Goal: Transaction & Acquisition: Purchase product/service

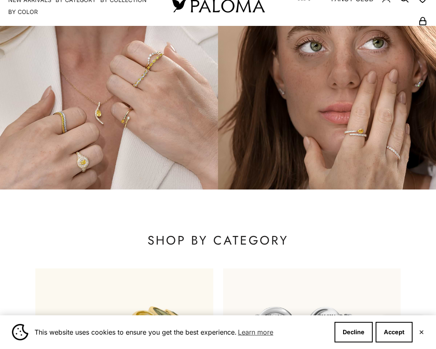
scroll to position [49, 0]
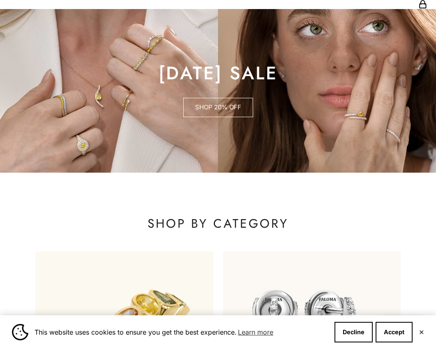
click at [223, 108] on link "SHOP 20% OFF" at bounding box center [218, 108] width 70 height 20
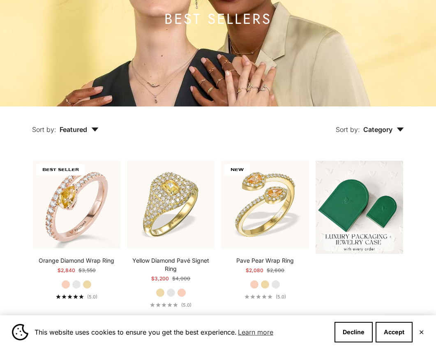
scroll to position [141, 0]
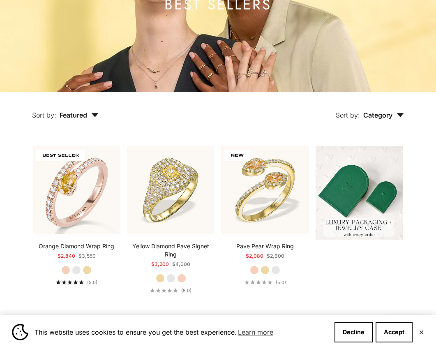
click at [400, 115] on icon "button" at bounding box center [400, 115] width 7 height 4
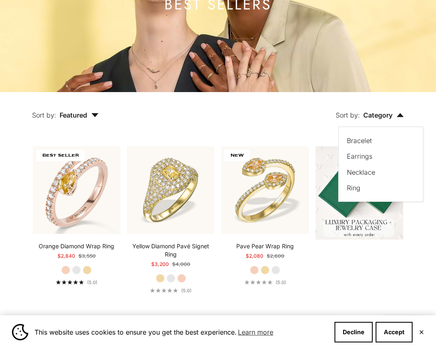
click at [299, 125] on div "Sort by: Category Sort by Bracelet Earrings Necklace Ring" at bounding box center [269, 109] width 305 height 34
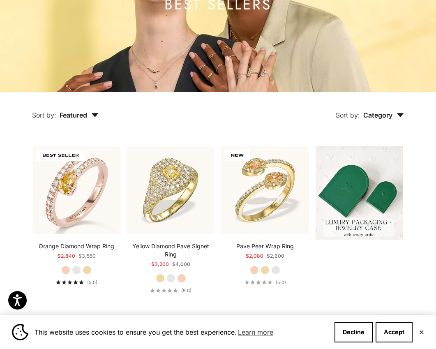
click at [90, 117] on span "Featured" at bounding box center [79, 115] width 39 height 8
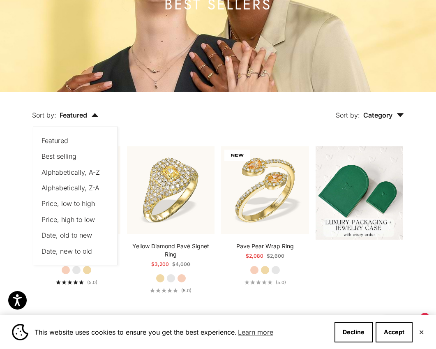
click at [82, 204] on span "Price, low to high" at bounding box center [67, 203] width 53 height 8
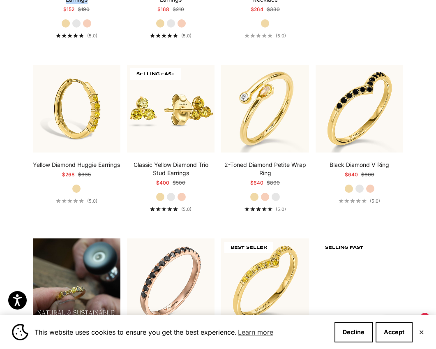
scroll to position [435, 0]
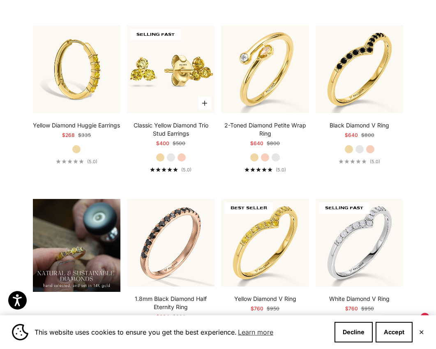
click at [170, 156] on label "White Gold" at bounding box center [170, 157] width 9 height 9
click at [265, 157] on label "Rose Gold" at bounding box center [264, 157] width 9 height 9
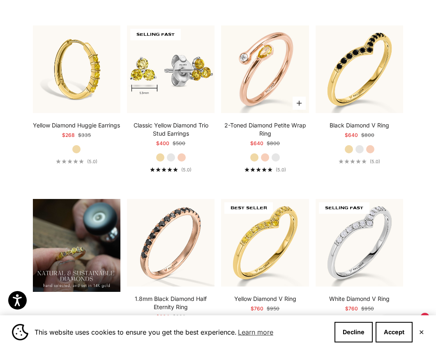
click at [275, 155] on label "White Gold" at bounding box center [275, 157] width 9 height 9
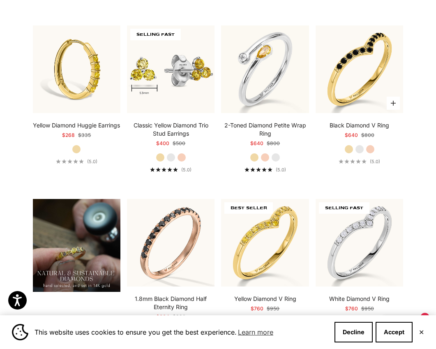
scroll to position [450, 0]
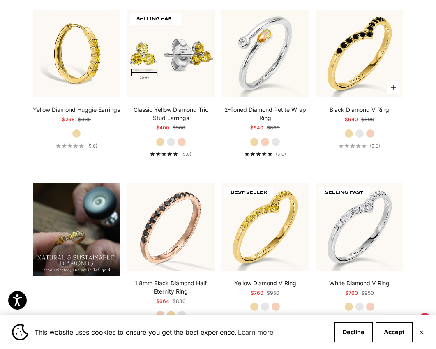
click at [360, 130] on label "White Gold" at bounding box center [359, 133] width 9 height 9
click at [370, 134] on label "Rose Gold" at bounding box center [369, 133] width 9 height 9
click at [359, 133] on label "White Gold" at bounding box center [359, 133] width 9 height 9
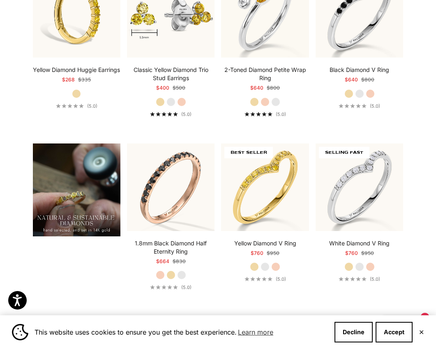
scroll to position [526, 0]
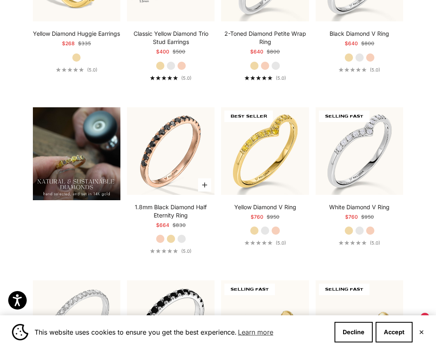
click at [172, 236] on label "Yellow Gold" at bounding box center [170, 238] width 9 height 9
click at [182, 237] on label "White Gold" at bounding box center [181, 238] width 9 height 9
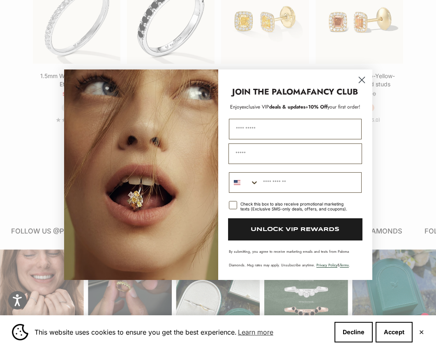
scroll to position [884, 0]
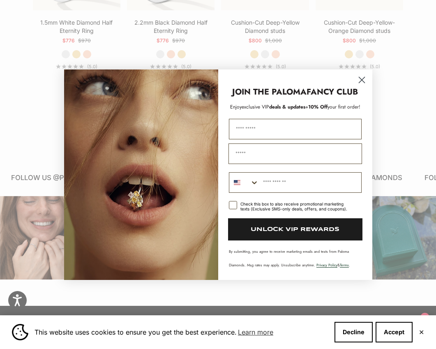
click at [361, 78] on circle "Close dialog" at bounding box center [361, 80] width 14 height 14
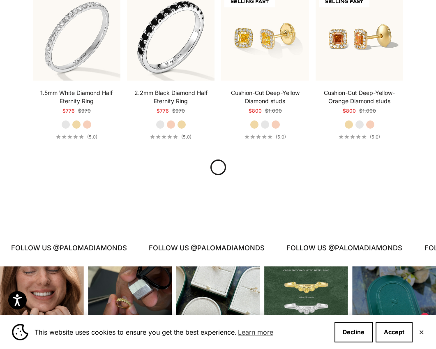
scroll to position [808, 0]
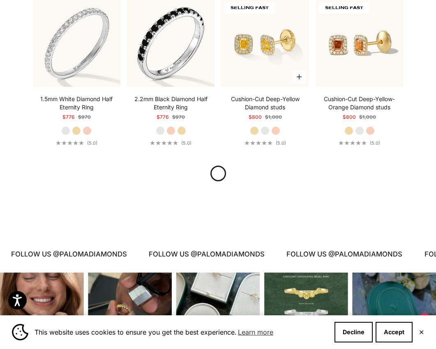
click at [264, 129] on label "White Gold" at bounding box center [264, 130] width 9 height 9
click at [276, 130] on label "Rose Gold" at bounding box center [275, 130] width 9 height 9
click at [358, 129] on label "White Gold" at bounding box center [359, 130] width 9 height 9
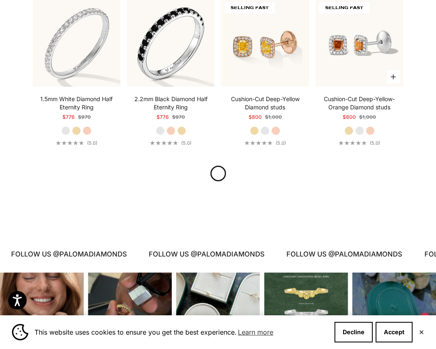
click at [369, 129] on label "Rose Gold" at bounding box center [369, 130] width 9 height 9
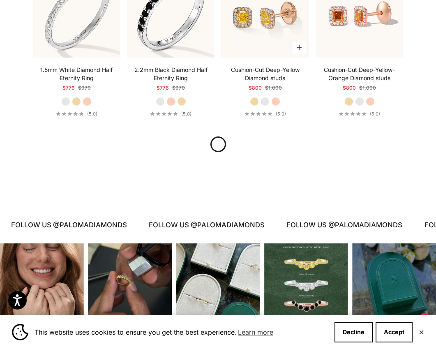
scroll to position [929, 0]
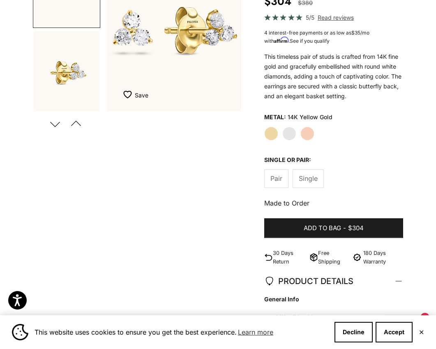
scroll to position [150, 0]
click at [291, 134] on label "White Gold" at bounding box center [289, 134] width 14 height 14
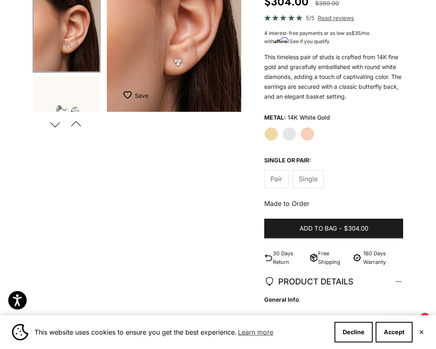
scroll to position [43, 0]
click at [308, 133] on label "Rose Gold" at bounding box center [307, 134] width 14 height 14
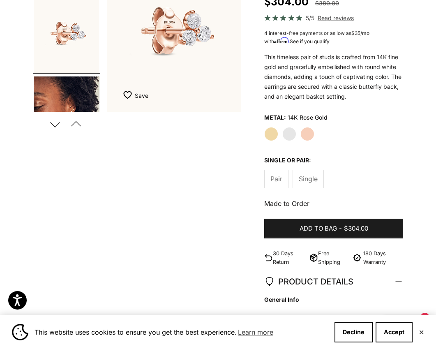
scroll to position [128, 0]
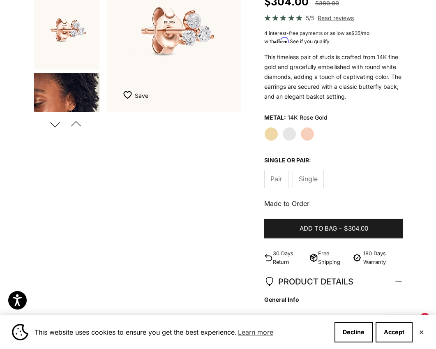
click at [48, 80] on img "Go to item 8" at bounding box center [67, 113] width 66 height 81
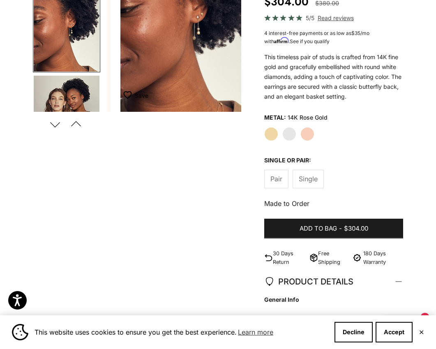
scroll to position [214, 0]
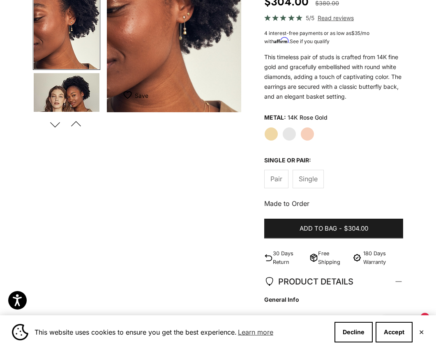
click at [49, 83] on img "Go to item 9" at bounding box center [67, 113] width 66 height 81
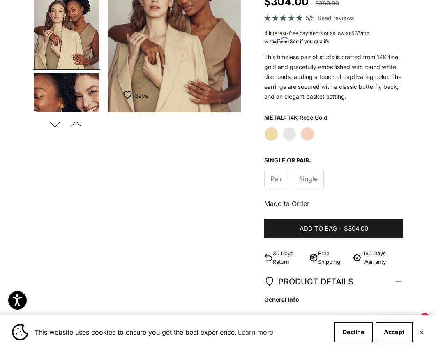
scroll to position [0, 577]
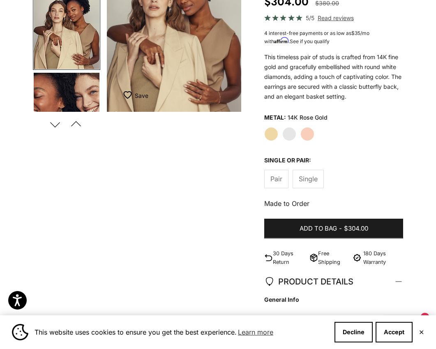
click at [273, 133] on label "Yellow Gold" at bounding box center [271, 134] width 14 height 14
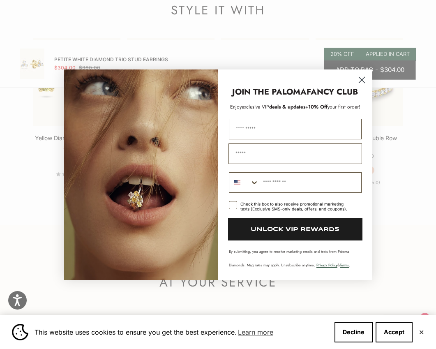
scroll to position [903, 0]
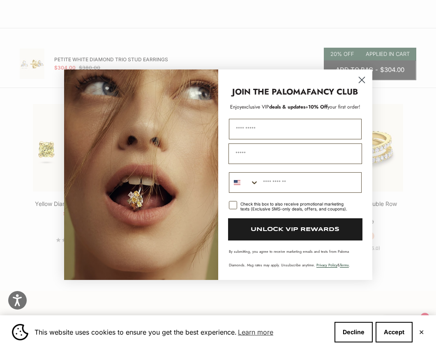
click at [361, 79] on icon "Close dialog" at bounding box center [361, 80] width 6 height 6
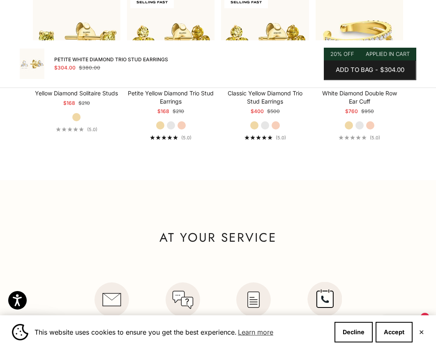
scroll to position [896, 0]
